Goal: Task Accomplishment & Management: Complete application form

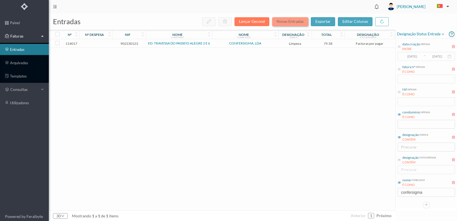
click at [295, 20] on button "Novas Entradas" at bounding box center [290, 21] width 36 height 9
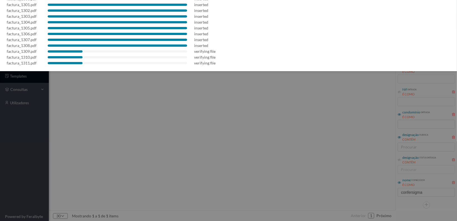
scroll to position [33, 0]
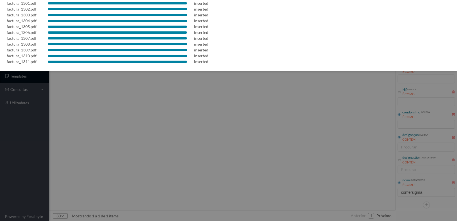
drag, startPoint x: 292, startPoint y: 105, endPoint x: 325, endPoint y: 86, distance: 38.3
click at [294, 103] on div at bounding box center [228, 110] width 457 height 221
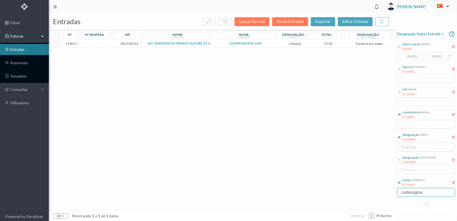
drag, startPoint x: 430, startPoint y: 192, endPoint x: 367, endPoint y: 195, distance: 62.7
click at [367, 195] on div "entradas Lançar Gecond Novas Entradas exportar editar colunas nº nº despesa nif…" at bounding box center [253, 117] width 408 height 208
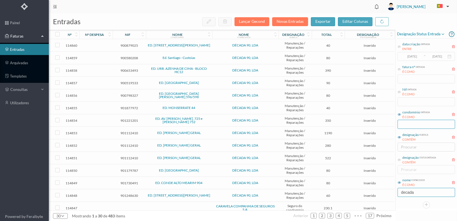
type input "decada"
click at [410, 124] on input "text" at bounding box center [425, 124] width 57 height 9
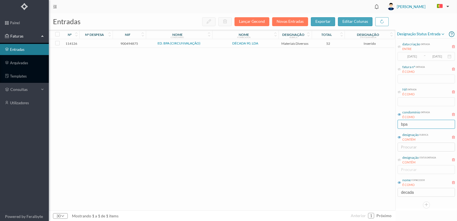
type input "bpa"
click at [131, 42] on span "900494875" at bounding box center [129, 44] width 30 height 4
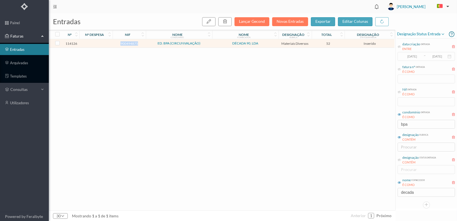
click at [131, 42] on span "900494875" at bounding box center [129, 44] width 30 height 4
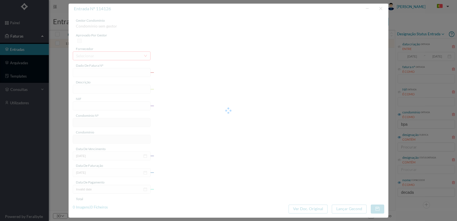
type input "FT 2025A1/1287"
type input "900494875"
type input "[DATE]"
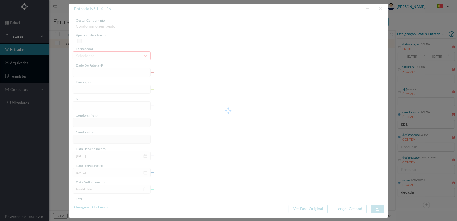
type input "52.00"
type input "16"
type input "ED. BPA (CIRCUNVALAÇÃO)"
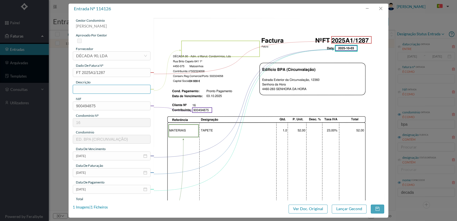
click at [105, 90] on input "text" at bounding box center [112, 89] width 78 height 9
type input "1 tapete"
click at [127, 172] on input "[DATE]" at bounding box center [112, 173] width 78 height 9
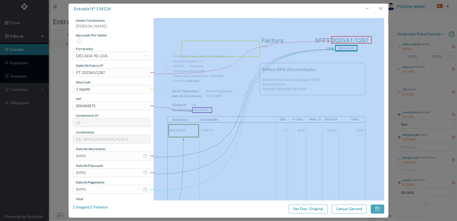
drag, startPoint x: 179, startPoint y: 155, endPoint x: 188, endPoint y: 155, distance: 8.7
click at [182, 154] on div at bounding box center [268, 181] width 230 height 326
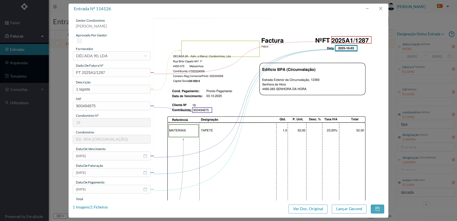
click at [292, 7] on div "entrada nº 114126" at bounding box center [229, 9] width 320 height 10
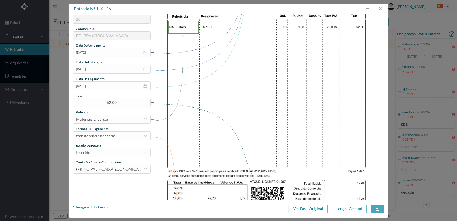
scroll to position [139, 0]
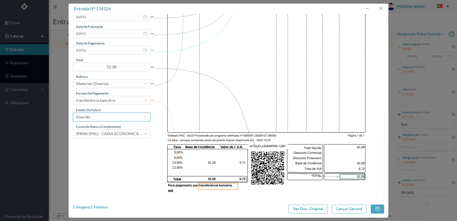
click at [135, 116] on div "Inserido" at bounding box center [109, 117] width 67 height 8
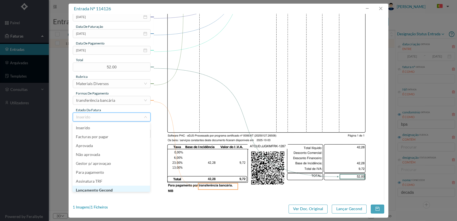
scroll to position [3, 0]
click at [124, 187] on li "Lançamento Gecond" at bounding box center [110, 187] width 77 height 9
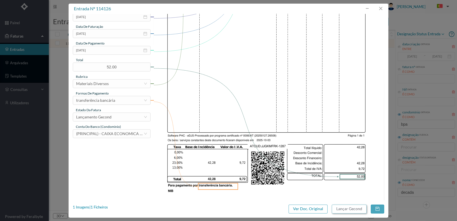
click at [353, 210] on button "Lançar Gecond" at bounding box center [348, 209] width 35 height 9
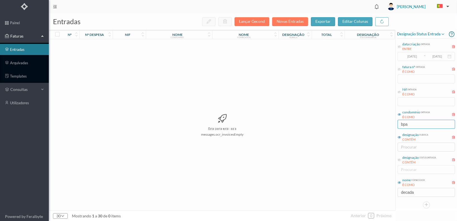
drag, startPoint x: 416, startPoint y: 125, endPoint x: 383, endPoint y: 126, distance: 32.6
click at [383, 126] on div "entradas Lançar Gecond Novas Entradas exportar editar colunas nº nº despesa nif…" at bounding box center [253, 117] width 408 height 208
type input "maji"
click at [127, 42] on span "901317691" at bounding box center [129, 44] width 30 height 4
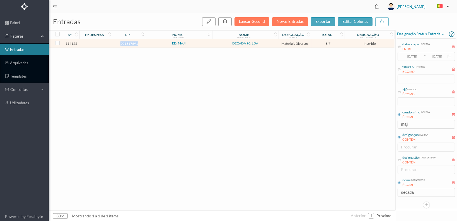
click at [127, 42] on span "901317691" at bounding box center [129, 44] width 30 height 4
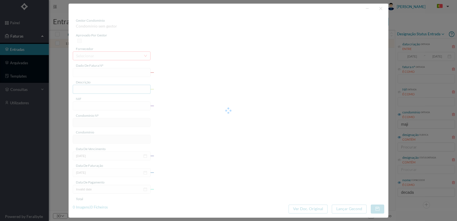
type input "FT 2025A1/1288"
type input "901317691"
type input "[DATE]"
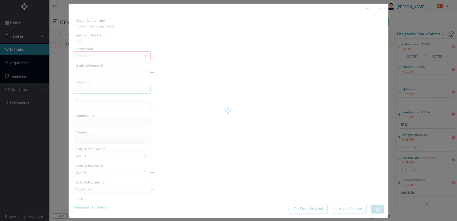
type input "8.70"
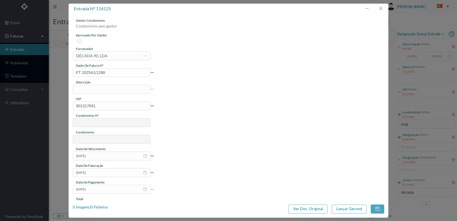
type input "40"
type input "ED. MAJI"
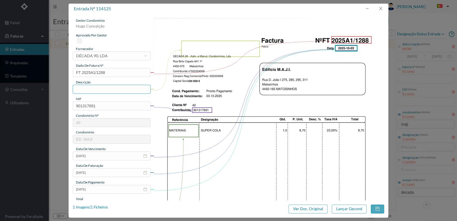
click at [114, 89] on input "text" at bounding box center [112, 89] width 78 height 9
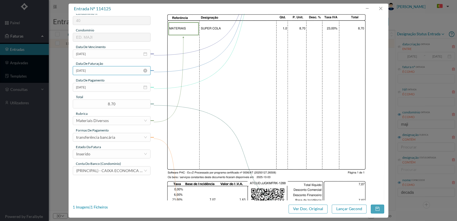
scroll to position [111, 0]
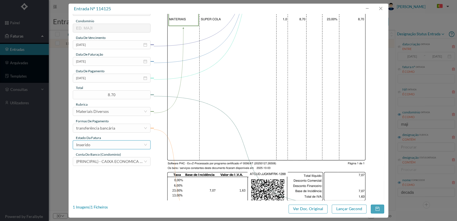
type input "1 super cola"
click at [129, 144] on div "Inserido" at bounding box center [109, 145] width 67 height 8
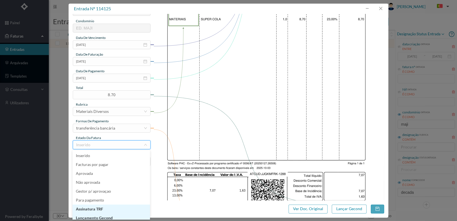
scroll to position [3, 0]
click at [120, 214] on li "Lançamento Gecond" at bounding box center [110, 215] width 77 height 9
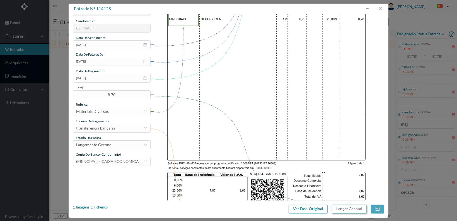
click at [343, 207] on button "Lançar Gecond" at bounding box center [348, 209] width 35 height 9
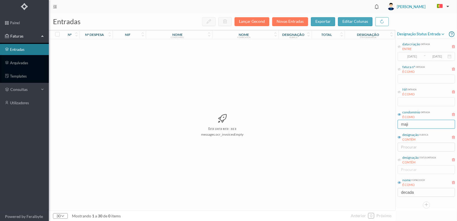
drag, startPoint x: 416, startPoint y: 125, endPoint x: 350, endPoint y: 125, distance: 66.0
click at [351, 125] on div "entradas Lançar Gecond Novas Entradas exportar editar colunas nº nº despesa nif…" at bounding box center [253, 117] width 408 height 208
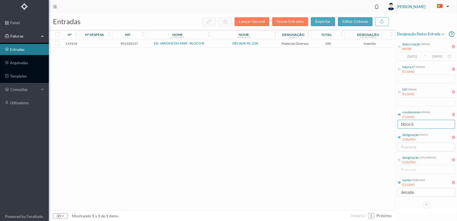
type input "bloco b"
click at [129, 44] on span "901320137" at bounding box center [129, 44] width 30 height 4
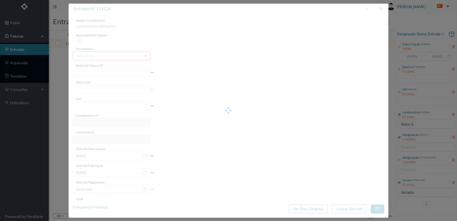
type input "FT 2025A1/1289"
type input "901320137"
type input "[DATE]"
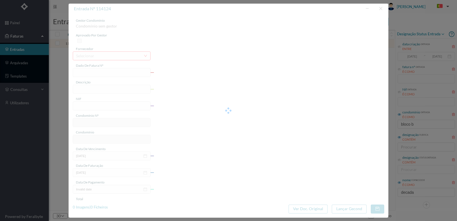
type input "180.00"
type input "61"
type input "ED. JARDINS DO MAR - BLOCO B"
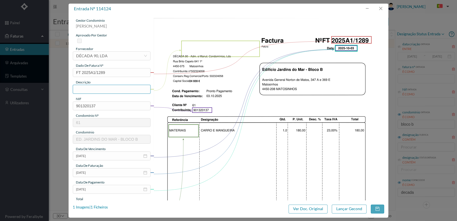
click at [89, 90] on input "text" at bounding box center [112, 89] width 78 height 9
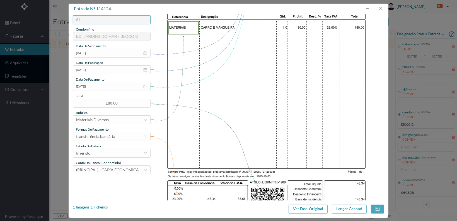
scroll to position [111, 0]
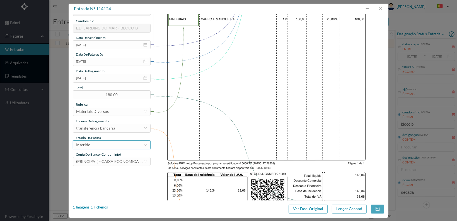
type input "1 carro e mangueira"
click at [119, 145] on div "Inserido" at bounding box center [109, 145] width 67 height 8
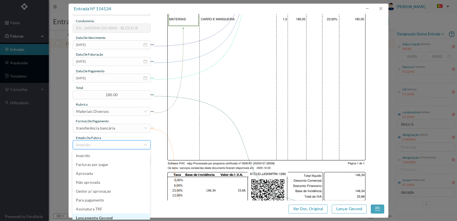
scroll to position [3, 0]
click at [113, 215] on li "Lançamento Gecond" at bounding box center [110, 215] width 77 height 9
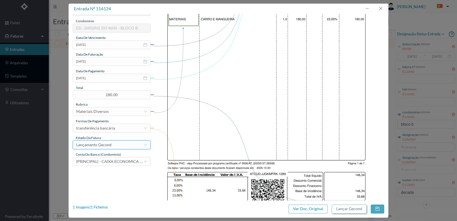
click at [345, 211] on button "Lançar Gecond" at bounding box center [348, 209] width 35 height 9
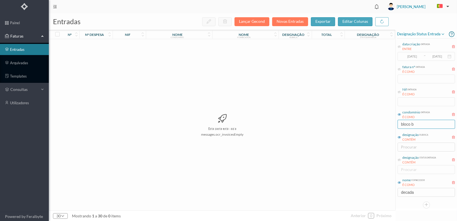
drag, startPoint x: 420, startPoint y: 124, endPoint x: 380, endPoint y: 124, distance: 40.1
click at [380, 124] on div "entradas Lançar Gecond Novas Entradas exportar editar colunas nº nº despesa nif…" at bounding box center [253, 117] width 408 height 208
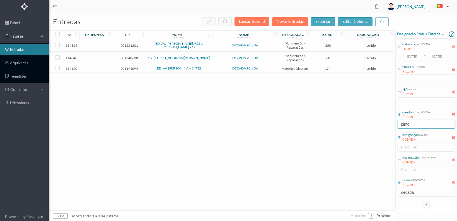
type input "pinto"
click at [126, 57] on span "901248630" at bounding box center [129, 58] width 30 height 4
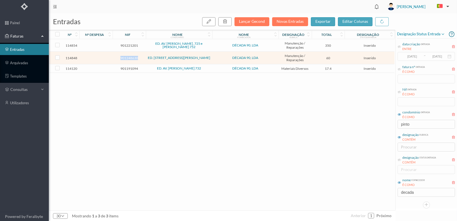
click at [126, 57] on span "901248630" at bounding box center [129, 58] width 30 height 4
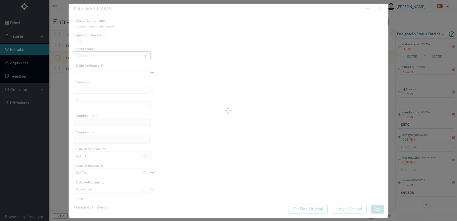
type input "FT 2025A1/1299"
type input "901248630"
type input "[DATE]"
type input "60.00"
type input "125"
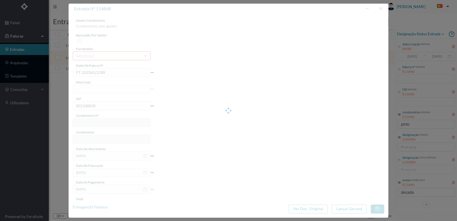
type input "ED. [STREET_ADDRESS][PERSON_NAME]"
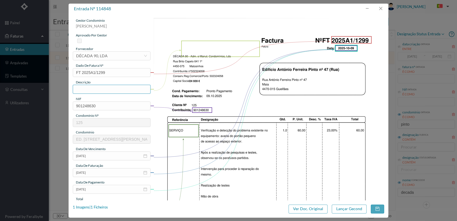
click at [106, 92] on input "text" at bounding box center [112, 89] width 78 height 9
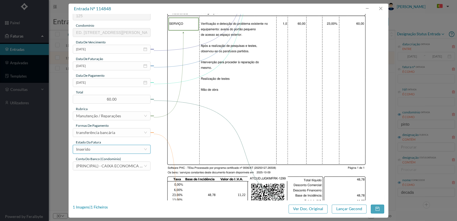
scroll to position [111, 0]
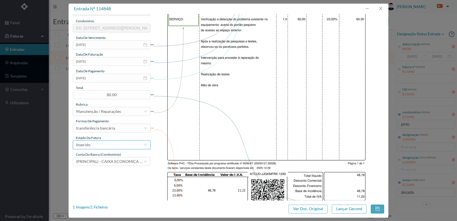
type input "Reparação portão pequeno acesso exterior"
click at [121, 147] on div "Inserido" at bounding box center [109, 145] width 67 height 8
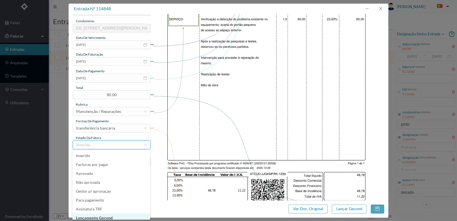
scroll to position [3, 0]
click at [112, 214] on li "Lançamento Gecond" at bounding box center [110, 215] width 77 height 9
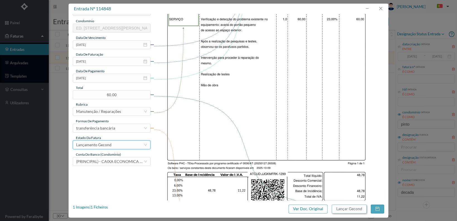
click at [346, 209] on button "Lançar Gecond" at bounding box center [348, 209] width 35 height 9
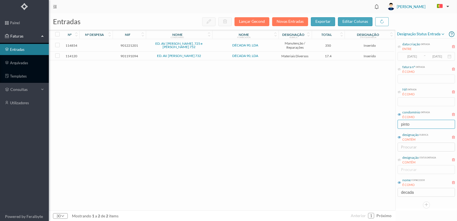
drag, startPoint x: 423, startPoint y: 126, endPoint x: 369, endPoint y: 123, distance: 54.9
click at [369, 123] on div "entradas Lançar Gecond Novas Entradas exportar editar colunas nº nº despesa nif…" at bounding box center [253, 117] width 408 height 208
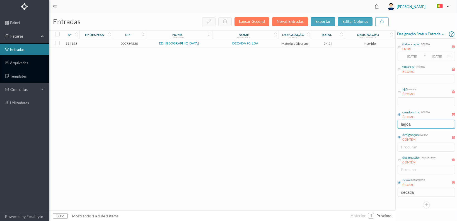
type input "lagoa"
click at [128, 43] on span "900789530" at bounding box center [129, 44] width 30 height 4
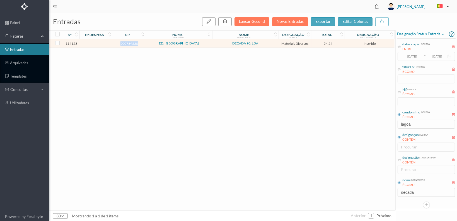
click at [128, 43] on span "900789530" at bounding box center [129, 44] width 30 height 4
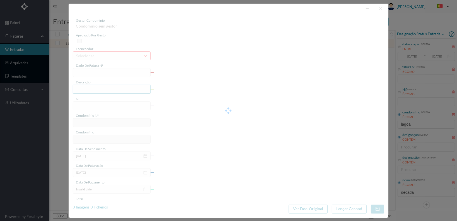
type input "FT 2025A1/1290"
type input "900789530"
type input "[DATE]"
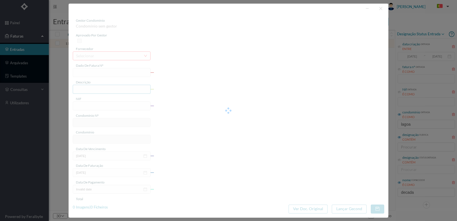
type input "54.24"
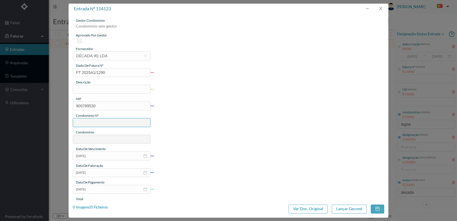
type input "150"
type input "ED. [GEOGRAPHIC_DATA]"
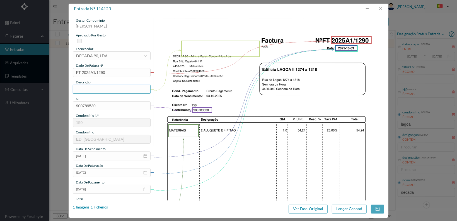
click at [111, 88] on input "text" at bounding box center [112, 89] width 78 height 9
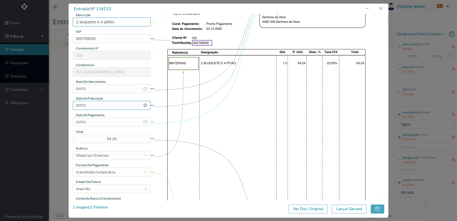
scroll to position [139, 0]
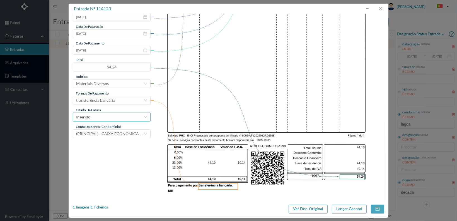
type input "2 aluquetes e 4 pitões"
click at [125, 115] on div "Inserido" at bounding box center [109, 117] width 67 height 8
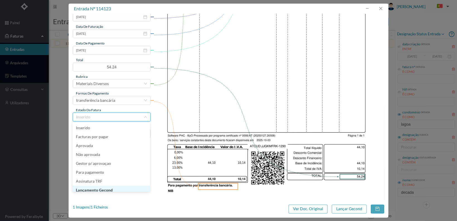
scroll to position [3, 0]
click at [117, 186] on li "Lançamento Gecond" at bounding box center [110, 187] width 77 height 9
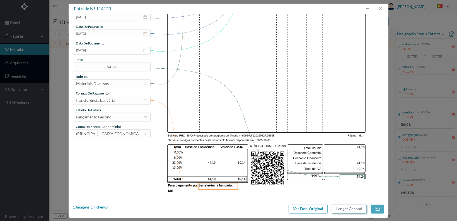
click at [350, 209] on button "Lançar Gecond" at bounding box center [348, 209] width 35 height 9
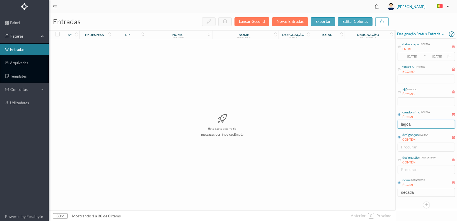
drag, startPoint x: 418, startPoint y: 124, endPoint x: 387, endPoint y: 125, distance: 31.2
click at [387, 125] on div "entradas Lançar Gecond Novas Entradas exportar editar colunas nº nº despesa nif…" at bounding box center [253, 117] width 408 height 208
type input "464"
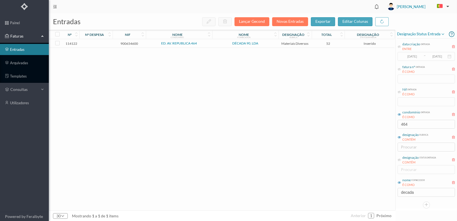
click at [126, 42] on span "900654600" at bounding box center [129, 44] width 30 height 4
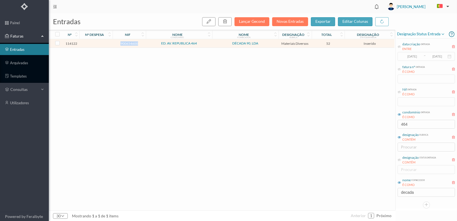
click at [126, 42] on span "900654600" at bounding box center [129, 44] width 30 height 4
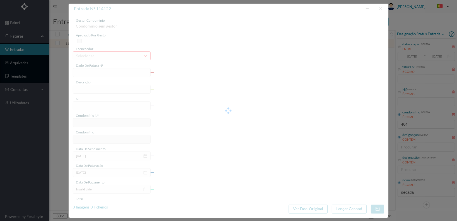
type input "FT 2025A1/1291"
type input "900654600"
type input "[DATE]"
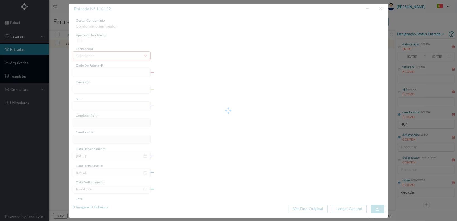
type input "52.00"
type input "166"
type input "ED. AV. REPUBLICA 464"
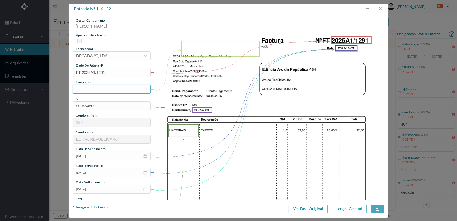
click at [116, 90] on input "text" at bounding box center [112, 89] width 78 height 9
type input "1 tapete"
click at [175, 136] on div at bounding box center [183, 131] width 31 height 13
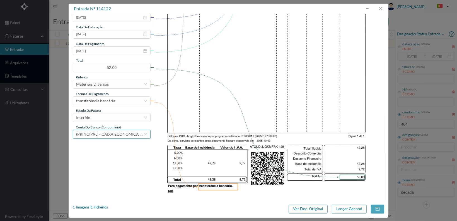
scroll to position [139, 0]
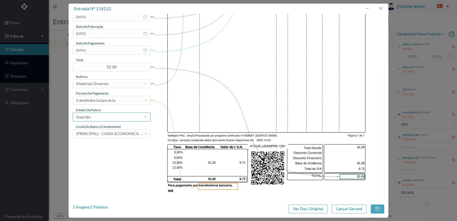
click at [130, 117] on div "Inserido" at bounding box center [109, 117] width 67 height 8
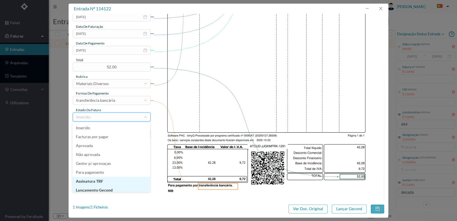
scroll to position [3, 0]
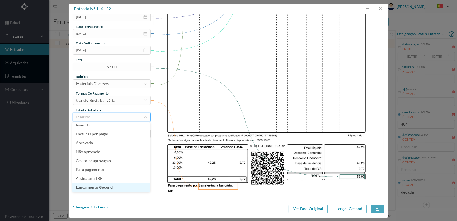
click at [120, 187] on li "Lançamento Gecond" at bounding box center [110, 187] width 77 height 9
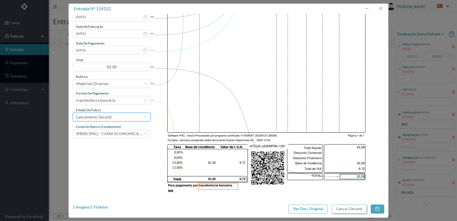
click at [348, 209] on button "Lançar Gecond" at bounding box center [348, 209] width 35 height 9
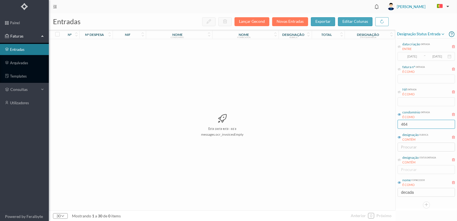
drag, startPoint x: 399, startPoint y: 124, endPoint x: 382, endPoint y: 124, distance: 16.4
click at [382, 124] on div "entradas Lançar Gecond Novas Entradas exportar editar colunas nº nº despesa nif…" at bounding box center [253, 117] width 408 height 208
type input "904"
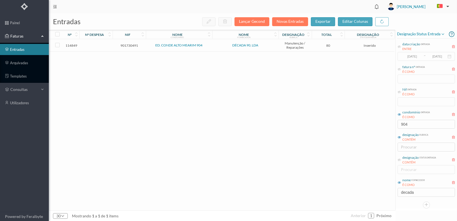
click at [126, 46] on span "901730491" at bounding box center [129, 45] width 30 height 4
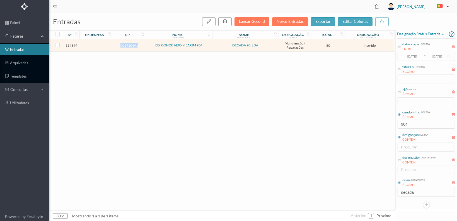
click at [126, 46] on span "901730491" at bounding box center [129, 45] width 30 height 4
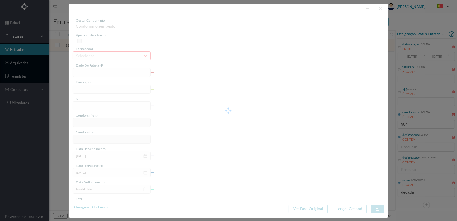
type input "FT 2025A1/1300"
type input "901730491"
type input "[DATE]"
type input "80.00"
type input "207"
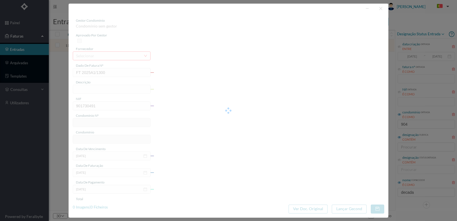
type input "ED. CONDE ALTO MEARIM 904"
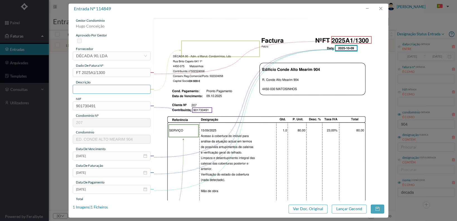
click at [94, 91] on input "text" at bounding box center [112, 89] width 78 height 9
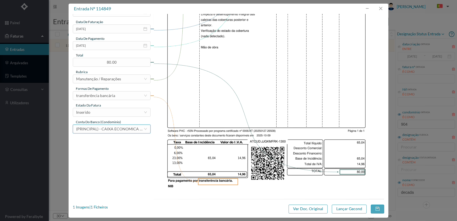
scroll to position [145, 0]
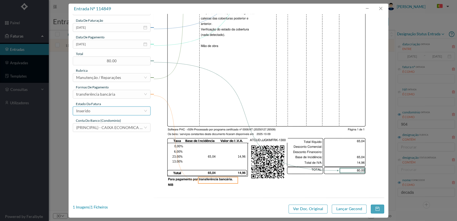
type input "Limpeza e desentupimento de caleiras e telhado"
drag, startPoint x: 143, startPoint y: 112, endPoint x: 138, endPoint y: 111, distance: 4.8
click at [141, 111] on div "Inserido" at bounding box center [109, 111] width 67 height 8
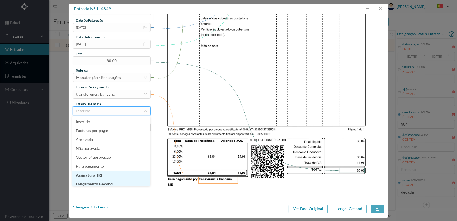
scroll to position [3, 0]
click at [115, 181] on li "Lançamento Gecond" at bounding box center [110, 181] width 77 height 9
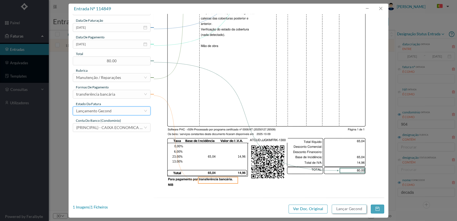
click at [348, 209] on button "Lançar Gecond" at bounding box center [348, 209] width 35 height 9
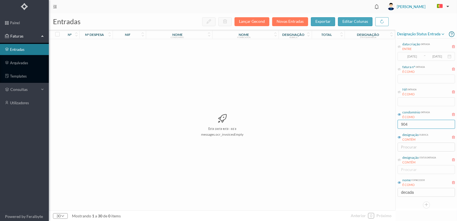
drag, startPoint x: 414, startPoint y: 124, endPoint x: 370, endPoint y: 127, distance: 44.2
click at [369, 127] on div "entradas Lançar Gecond Novas Entradas exportar editar colunas nº nº despesa nif…" at bounding box center [253, 117] width 408 height 208
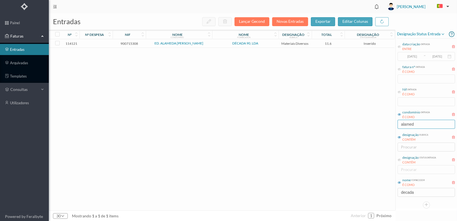
type input "alamed"
click at [132, 43] on span "900715308" at bounding box center [129, 44] width 30 height 4
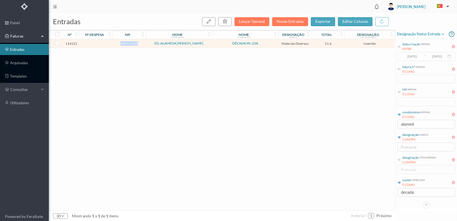
click at [132, 43] on span "900715308" at bounding box center [129, 44] width 30 height 4
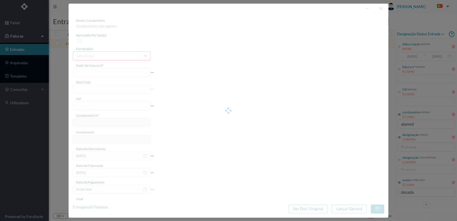
type input "FT 2025A1/1292"
type input "900715308"
type input "[DATE]"
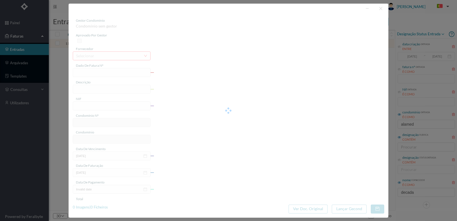
type input "11.60"
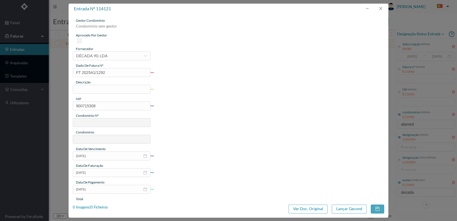
type input "240"
type input "ED. ALAMEDA [PERSON_NAME]"
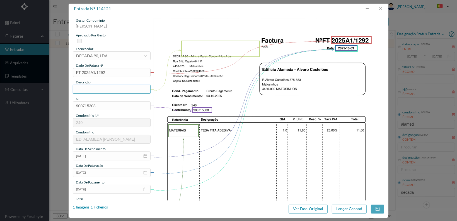
click at [105, 91] on input "text" at bounding box center [112, 89] width 78 height 9
click at [86, 89] on input "1 fita tesa" at bounding box center [112, 89] width 78 height 9
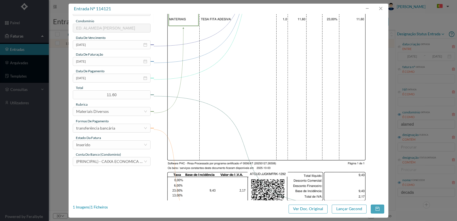
scroll to position [139, 0]
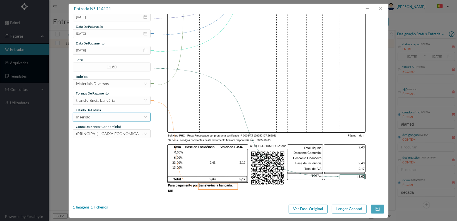
type input "1 fita adesiva tesa"
click at [130, 120] on div "Inserido" at bounding box center [109, 117] width 67 height 8
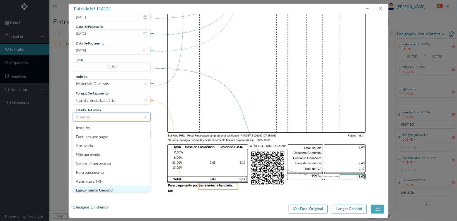
scroll to position [3, 0]
click at [119, 189] on li "Lançamento Gecond" at bounding box center [110, 187] width 77 height 9
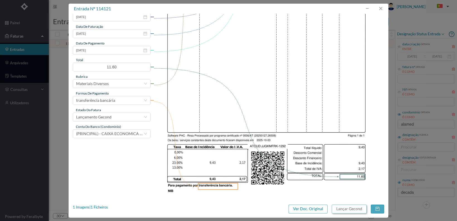
click at [343, 207] on button "Lançar Gecond" at bounding box center [348, 209] width 35 height 9
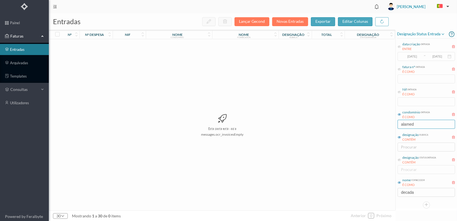
drag, startPoint x: 423, startPoint y: 126, endPoint x: 345, endPoint y: 133, distance: 78.3
click at [345, 133] on div "entradas Lançar Gecond Novas Entradas exportar editar colunas nº nº despesa nif…" at bounding box center [253, 117] width 408 height 208
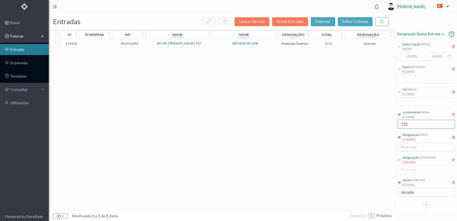
type input "732"
click at [126, 42] on span "901191094" at bounding box center [129, 44] width 30 height 4
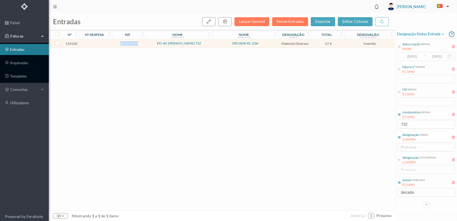
click at [126, 42] on span "901191094" at bounding box center [129, 44] width 30 height 4
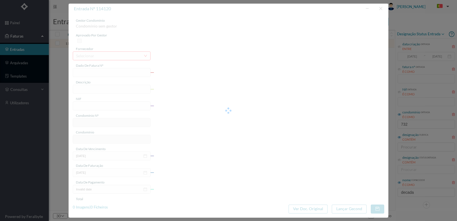
type input "FT 2025A1/1293"
type input "901191094"
type input "[DATE]"
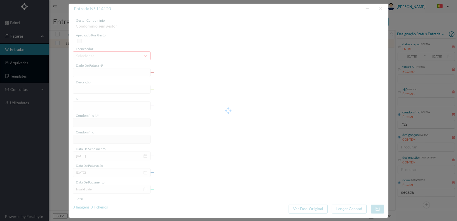
type input "17.40"
type input "505"
type input "ED. AV. [PERSON_NAME] 732"
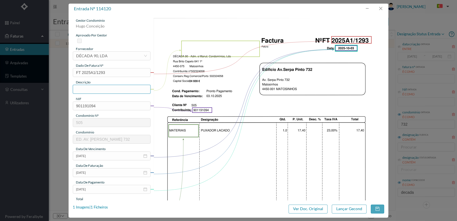
click at [114, 90] on input "text" at bounding box center [112, 89] width 78 height 9
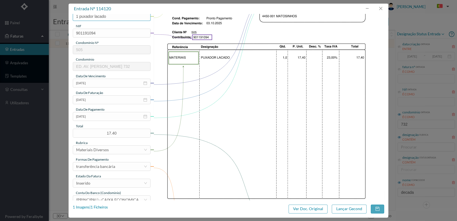
scroll to position [145, 0]
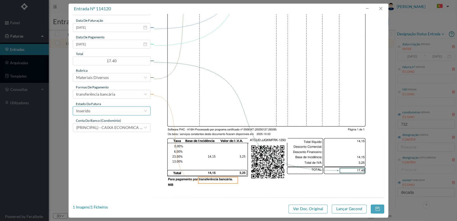
type input "1 puxador lacado"
click at [121, 110] on div "Inserido" at bounding box center [109, 111] width 67 height 8
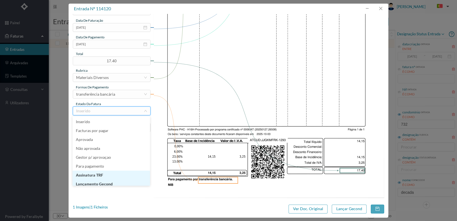
scroll to position [3, 0]
click at [120, 181] on li "Lançamento Gecond" at bounding box center [110, 181] width 77 height 9
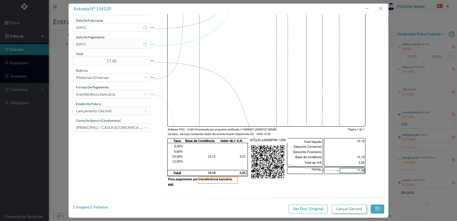
click at [345, 208] on button "Lançar Gecond" at bounding box center [348, 209] width 35 height 9
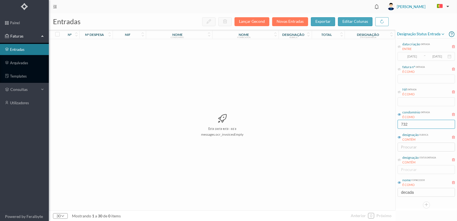
drag, startPoint x: 412, startPoint y: 126, endPoint x: 372, endPoint y: 127, distance: 39.9
click at [373, 127] on div "entradas Lançar Gecond Novas Entradas exportar editar colunas nº nº despesa nif…" at bounding box center [253, 117] width 408 height 208
type input "algema"
click at [126, 45] on span "901179787" at bounding box center [129, 45] width 30 height 4
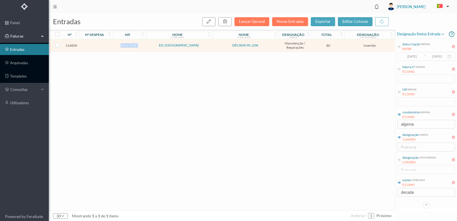
click at [126, 45] on span "901179787" at bounding box center [129, 45] width 30 height 4
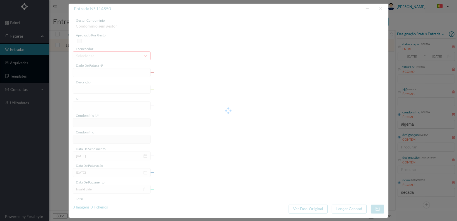
type input "FT 2025A1/1301"
type input "901179787"
type input "[DATE]"
type input "80.00"
type input "550"
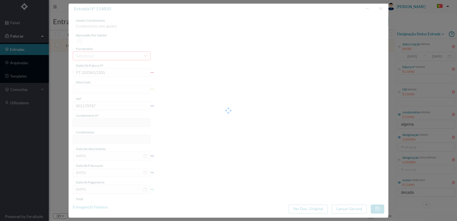
type input "ED. [GEOGRAPHIC_DATA]"
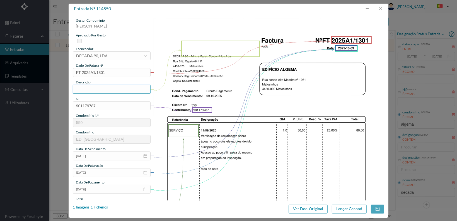
click at [105, 90] on input "text" at bounding box center [112, 89] width 78 height 9
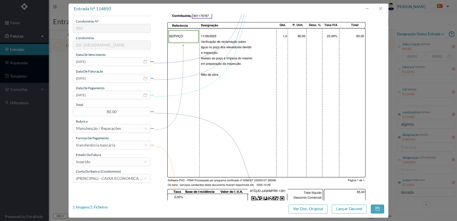
scroll to position [111, 0]
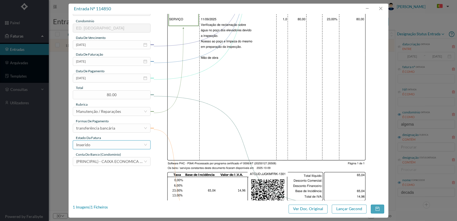
type input "Acesso poço elevadores p/inspecção"
click at [126, 146] on div "Inserido" at bounding box center [109, 145] width 67 height 8
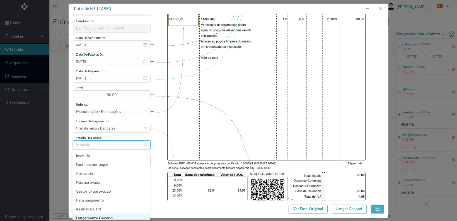
scroll to position [3, 0]
click at [113, 214] on li "Lançamento Gecond" at bounding box center [110, 215] width 77 height 9
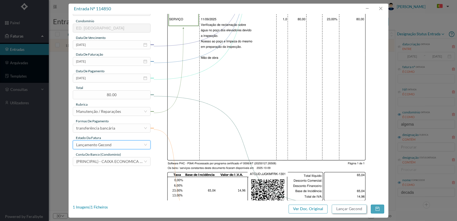
click at [345, 209] on button "Lançar Gecond" at bounding box center [348, 209] width 35 height 9
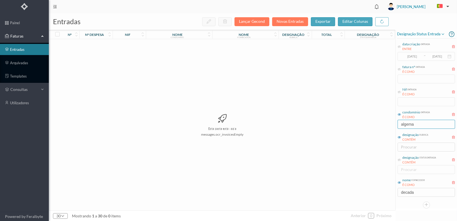
drag, startPoint x: 413, startPoint y: 125, endPoint x: 390, endPoint y: 125, distance: 22.3
click at [391, 124] on div "entradas Lançar Gecond Novas Entradas exportar editar colunas nº nº despesa nif…" at bounding box center [253, 117] width 408 height 208
type input "41"
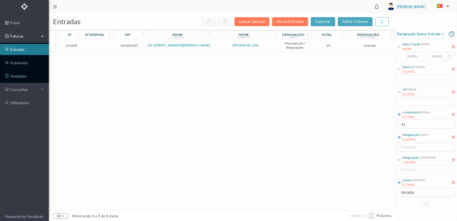
click at [128, 45] on span "901686107" at bounding box center [129, 45] width 30 height 4
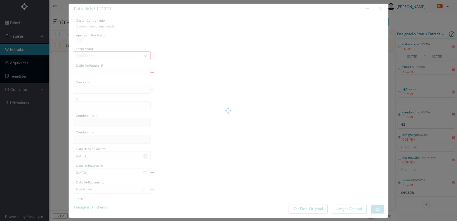
type input "FT 2025A1/1236"
type input "901686107"
type input "[DATE]"
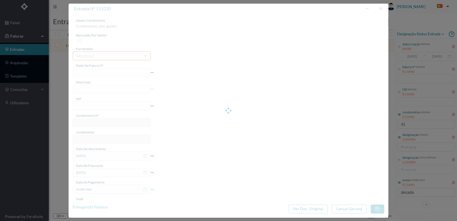
type input "25.00"
type input "551"
type input "ED. [STREET_ADDRESS][PERSON_NAME]"
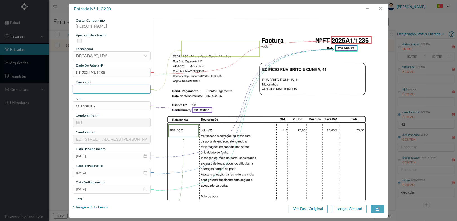
click at [104, 90] on input "text" at bounding box center [112, 89] width 78 height 9
type input "Reparação fechadura porta entrada"
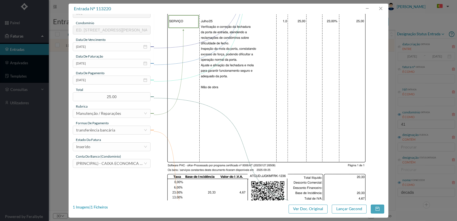
scroll to position [111, 0]
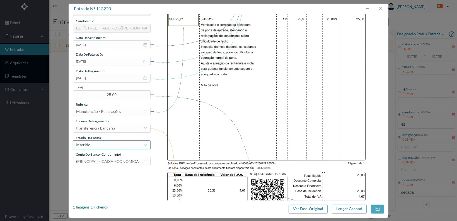
click at [133, 144] on div "Inserido" at bounding box center [109, 145] width 67 height 8
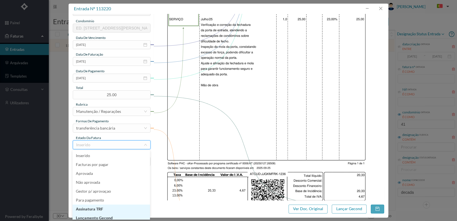
scroll to position [3, 0]
click at [124, 214] on li "Lançamento Gecond" at bounding box center [110, 215] width 77 height 9
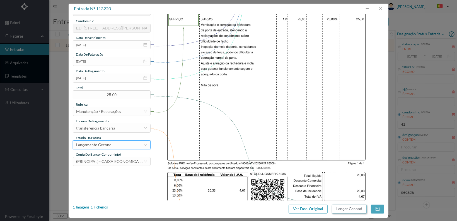
click at [355, 211] on button "Lançar Gecond" at bounding box center [348, 209] width 35 height 9
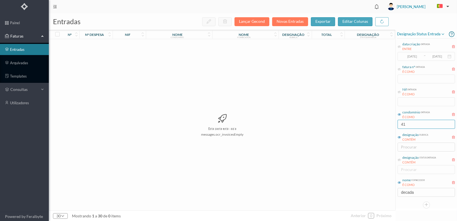
drag, startPoint x: 410, startPoint y: 123, endPoint x: 386, endPoint y: 126, distance: 24.7
click at [386, 126] on div "entradas Lançar Gecond Novas Entradas exportar editar colunas nº nº despesa nif…" at bounding box center [253, 117] width 408 height 208
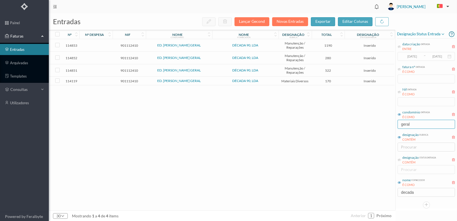
type input "geral"
click at [129, 79] on span "901112410" at bounding box center [129, 81] width 30 height 4
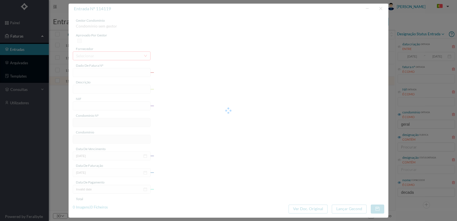
type input "FT 2025A1/1294"
type input "901112410"
type input "[DATE]"
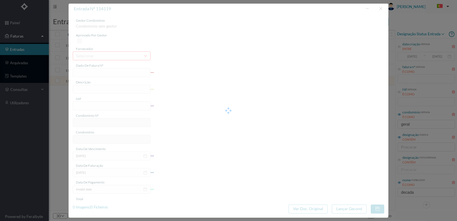
type input "170.00"
type input "576"
type input "ED. [PERSON_NAME] GERAL"
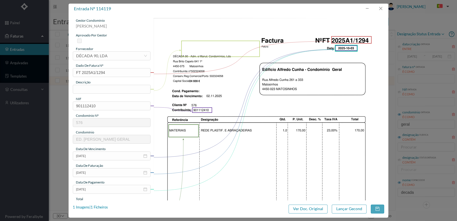
click at [221, 150] on img at bounding box center [268, 181] width 230 height 326
click at [97, 91] on input "text" at bounding box center [112, 89] width 78 height 9
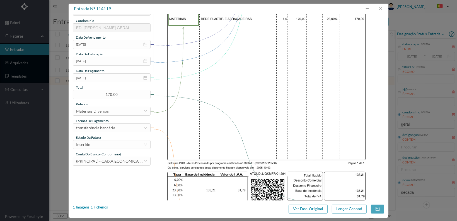
scroll to position [139, 0]
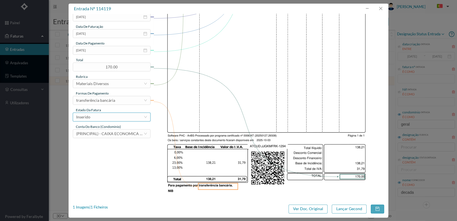
type input "1 rede plastifi. e abraçadeiras"
click at [133, 118] on div "Inserido" at bounding box center [109, 117] width 67 height 8
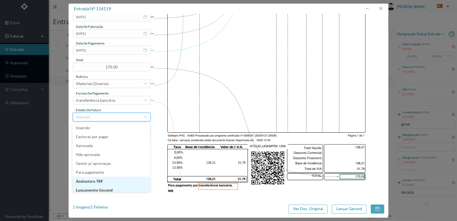
scroll to position [3, 0]
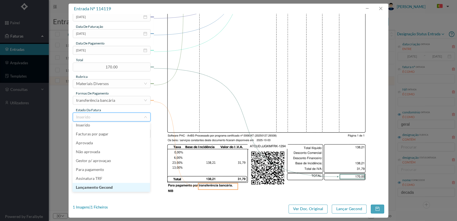
click at [118, 188] on li "Lançamento Gecond" at bounding box center [110, 187] width 77 height 9
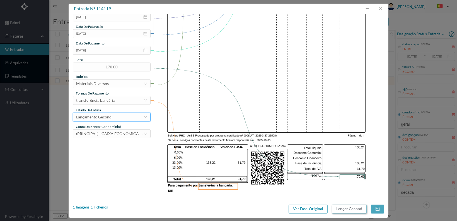
click at [354, 209] on button "Lançar Gecond" at bounding box center [348, 209] width 35 height 9
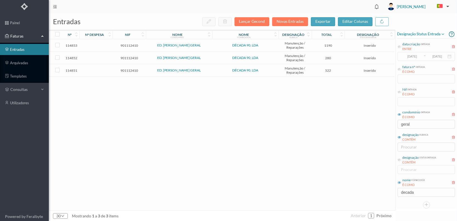
click at [127, 69] on span "901112410" at bounding box center [129, 71] width 30 height 4
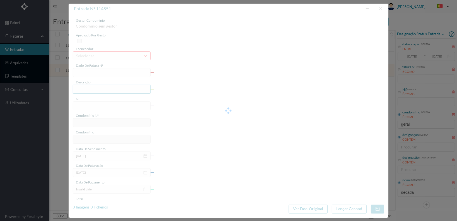
type input "FT 2025A1/1302"
type input "901112410"
type input "[DATE]"
type input "522.00"
type input "576"
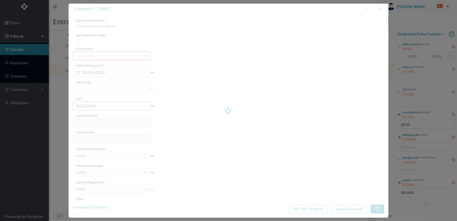
type input "ED. [PERSON_NAME] GERAL"
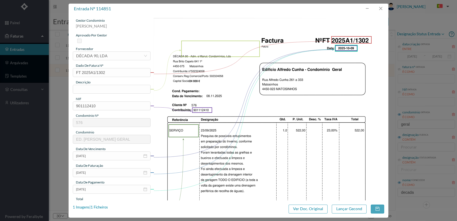
click at [253, 143] on img at bounding box center [268, 181] width 230 height 326
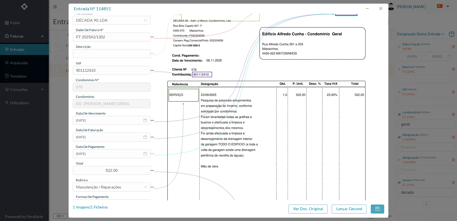
scroll to position [28, 0]
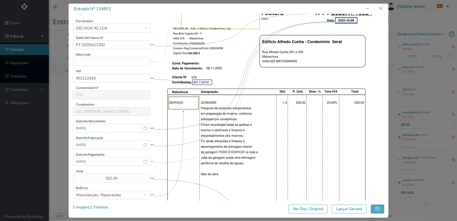
click at [80, 57] on div "descrição" at bounding box center [112, 54] width 78 height 5
click at [80, 61] on input "text" at bounding box center [112, 61] width 78 height 9
type input "Verificação e limpeza de possíveis entupimentos"
click at [185, 144] on img at bounding box center [268, 153] width 230 height 326
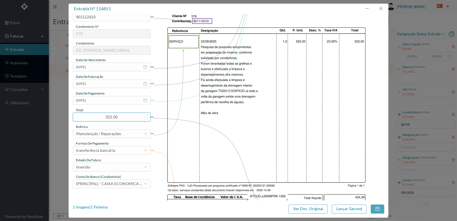
scroll to position [139, 0]
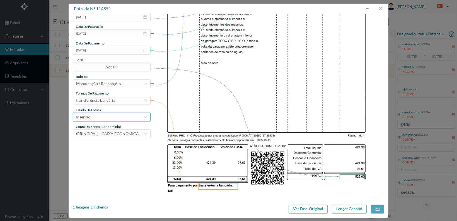
click at [128, 118] on div "Inserido" at bounding box center [109, 117] width 67 height 8
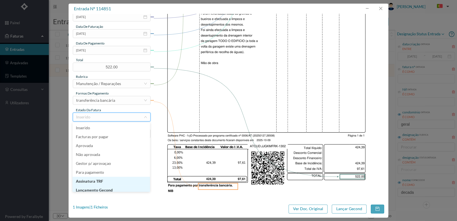
scroll to position [3, 0]
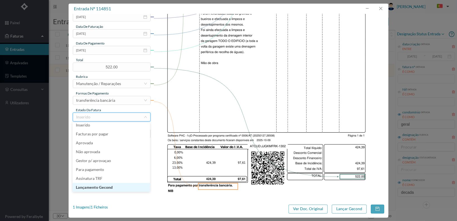
click at [123, 187] on li "Lançamento Gecond" at bounding box center [110, 187] width 77 height 9
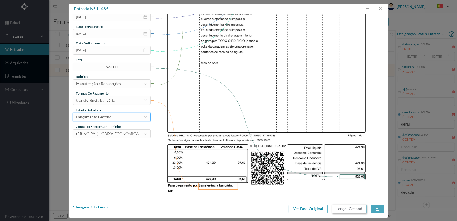
click at [347, 208] on button "Lançar Gecond" at bounding box center [348, 209] width 35 height 9
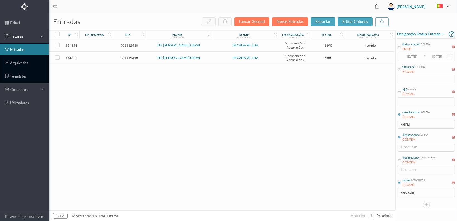
click at [128, 56] on span "901112410" at bounding box center [129, 58] width 30 height 4
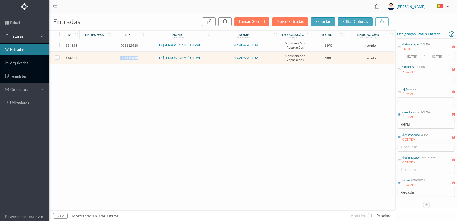
click at [128, 56] on span "901112410" at bounding box center [129, 58] width 30 height 4
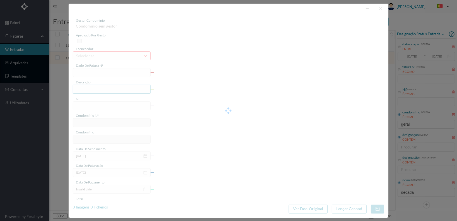
type input "FT 2025A1/1303"
type input "901112410"
type input "[DATE]"
type input "280.00"
type input "576"
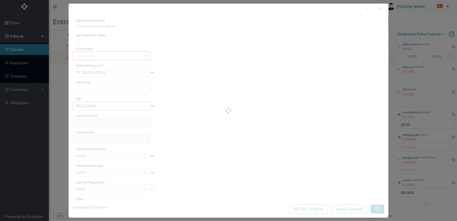
type input "ED. [PERSON_NAME] GERAL"
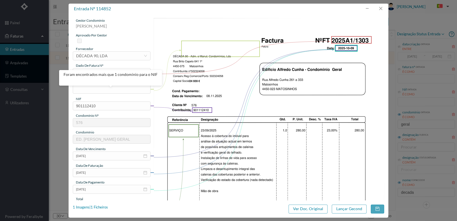
click at [207, 108] on div at bounding box center [202, 111] width 20 height 6
click at [81, 91] on input "text" at bounding box center [112, 89] width 78 height 9
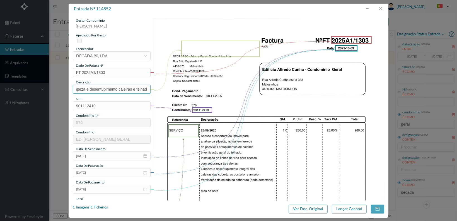
scroll to position [0, 51]
type input "Acesso cobertura edifício limpeza e desentupimento caleiras e telhado"
click at [160, 102] on img at bounding box center [268, 181] width 230 height 326
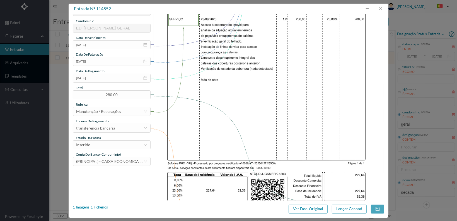
scroll to position [139, 0]
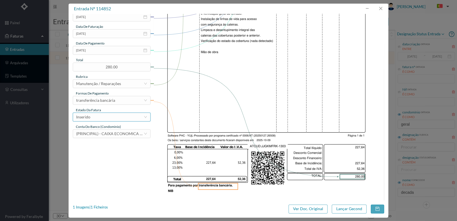
click at [144, 116] on icon "icon: down" at bounding box center [145, 117] width 3 height 3
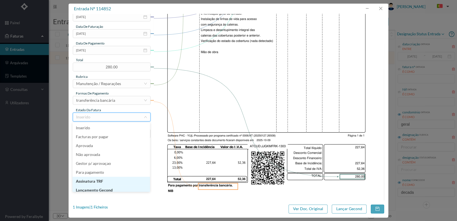
scroll to position [3, 0]
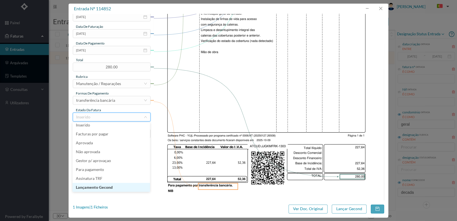
click at [122, 187] on li "Lançamento Gecond" at bounding box center [110, 187] width 77 height 9
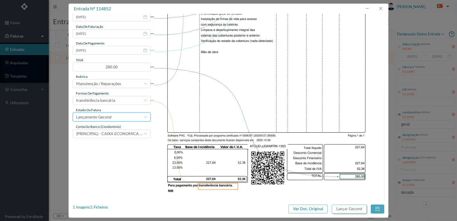
click at [347, 210] on button "Lançar Gecond" at bounding box center [348, 209] width 35 height 9
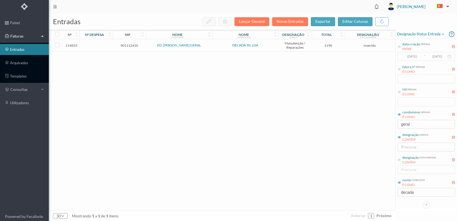
click at [130, 45] on span "901112410" at bounding box center [129, 45] width 30 height 4
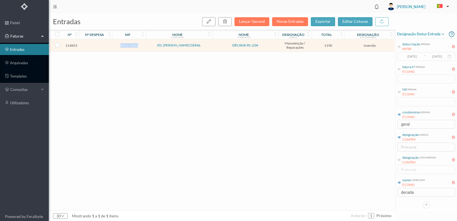
click at [130, 45] on span "901112410" at bounding box center [129, 45] width 30 height 4
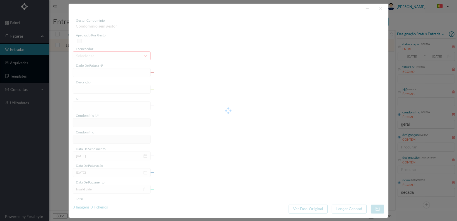
type input "FT 2025A1/1304"
type input "901112410"
type input "[DATE]"
type input "1190.00"
type input "576"
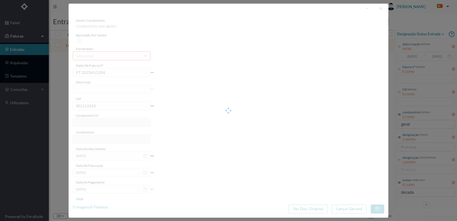
type input "ED. [PERSON_NAME] GERAL"
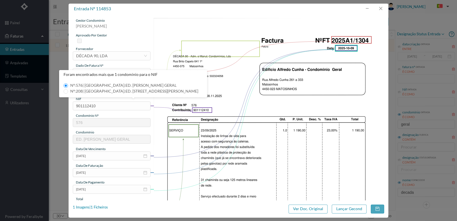
click at [229, 99] on img at bounding box center [268, 181] width 230 height 326
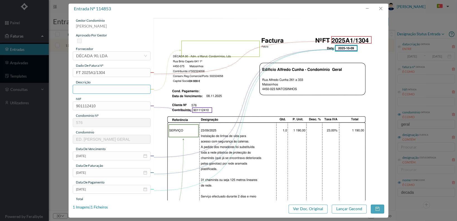
click at [84, 89] on input "text" at bounding box center [112, 89] width 78 height 9
type input "Subst. rede plástica de protecção de chaminés"
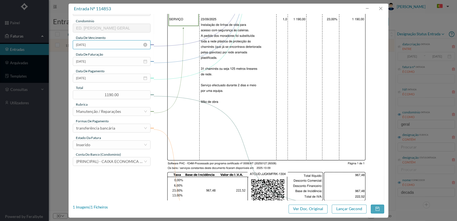
scroll to position [139, 0]
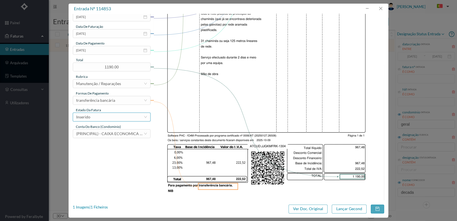
click at [134, 113] on div "Inserido" at bounding box center [109, 117] width 67 height 8
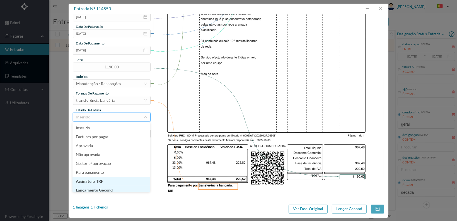
scroll to position [3, 0]
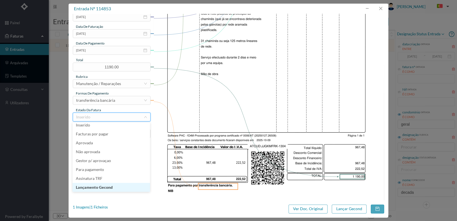
drag, startPoint x: 118, startPoint y: 186, endPoint x: 126, endPoint y: 187, distance: 7.8
click at [118, 186] on li "Lançamento Gecond" at bounding box center [110, 187] width 77 height 9
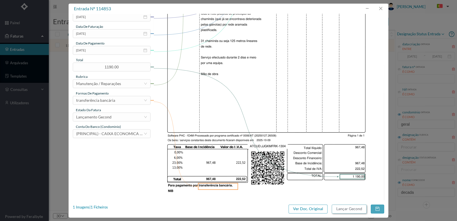
click at [339, 209] on button "Lançar Gecond" at bounding box center [348, 209] width 35 height 9
